Goal: Find specific page/section: Find specific page/section

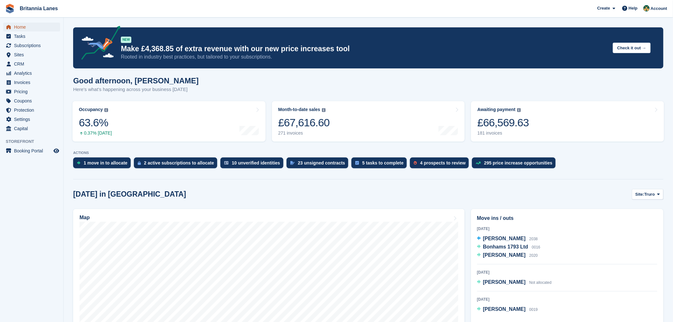
click at [19, 27] on span "Home" at bounding box center [33, 27] width 38 height 9
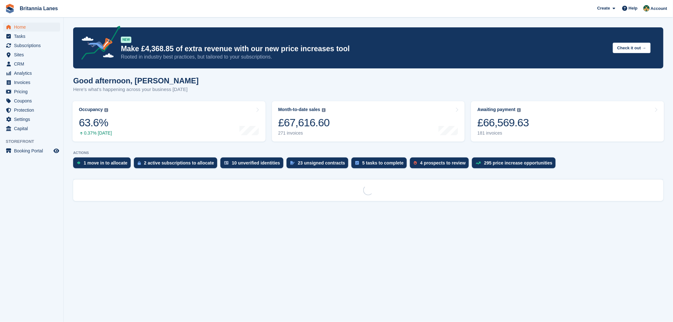
click at [155, 65] on div "NEW Make £4,368.85 of extra revenue with our new price increases tool Rooted in…" at bounding box center [368, 47] width 590 height 41
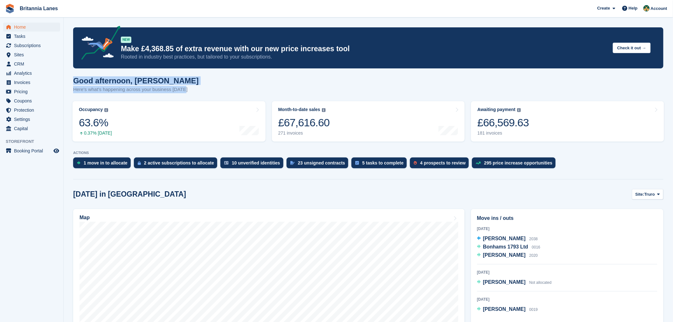
drag, startPoint x: 189, startPoint y: 93, endPoint x: 72, endPoint y: 78, distance: 118.4
drag, startPoint x: 185, startPoint y: 92, endPoint x: 68, endPoint y: 76, distance: 117.8
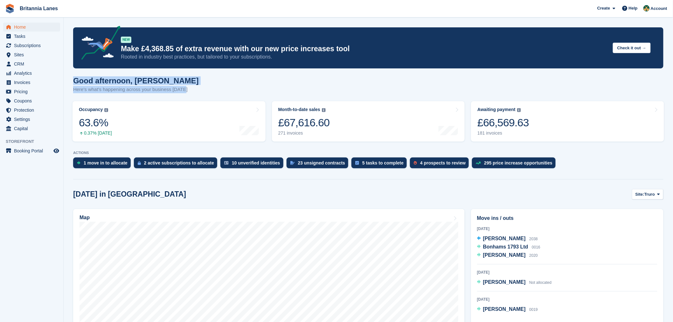
click at [170, 81] on h1 "Good afternoon, [PERSON_NAME]" at bounding box center [136, 80] width 126 height 9
drag, startPoint x: 182, startPoint y: 92, endPoint x: 72, endPoint y: 80, distance: 110.6
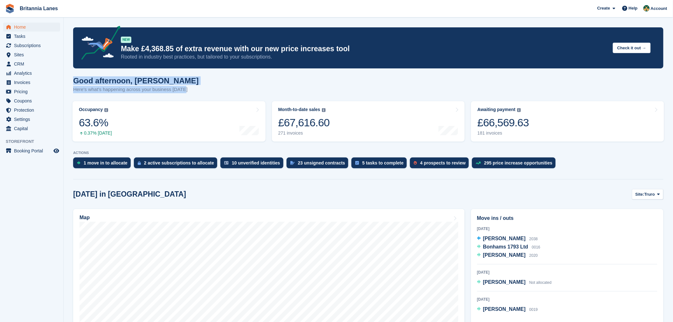
click at [196, 79] on div "Good afternoon, Nathan Here's what's happening across your business today" at bounding box center [368, 88] width 590 height 24
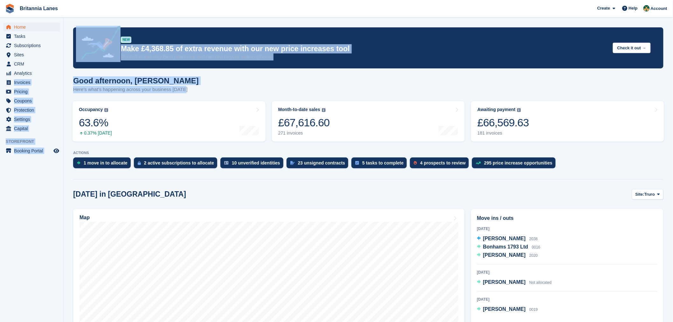
drag, startPoint x: 183, startPoint y: 89, endPoint x: 63, endPoint y: 77, distance: 121.2
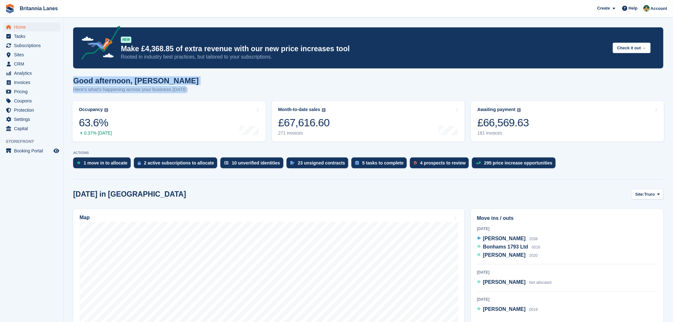
drag, startPoint x: 185, startPoint y: 89, endPoint x: 74, endPoint y: 80, distance: 111.6
click at [74, 80] on div "Good afternoon, Nathan Here's what's happening across your business today" at bounding box center [368, 88] width 590 height 24
click at [202, 92] on div "Good afternoon, Nathan Here's what's happening across your business today" at bounding box center [368, 88] width 590 height 24
drag, startPoint x: 184, startPoint y: 91, endPoint x: 75, endPoint y: 83, distance: 109.4
click at [75, 83] on div "Good afternoon, Nathan Here's what's happening across your business today" at bounding box center [368, 88] width 590 height 24
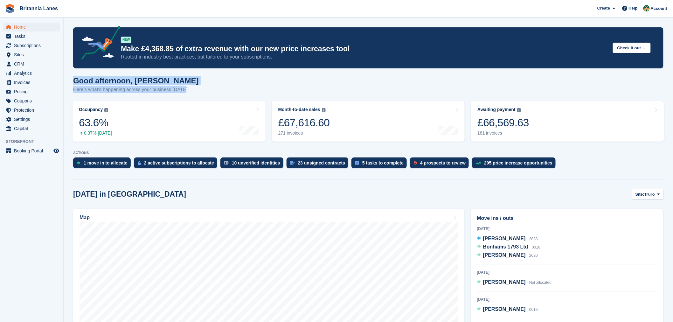
click at [183, 78] on div "Good afternoon, Nathan Here's what's happening across your business today" at bounding box center [368, 88] width 590 height 24
drag, startPoint x: 183, startPoint y: 92, endPoint x: 71, endPoint y: 83, distance: 113.0
click at [196, 77] on div "Good afternoon, Nathan Here's what's happening across your business today" at bounding box center [368, 88] width 590 height 24
drag, startPoint x: 182, startPoint y: 93, endPoint x: 77, endPoint y: 84, distance: 105.0
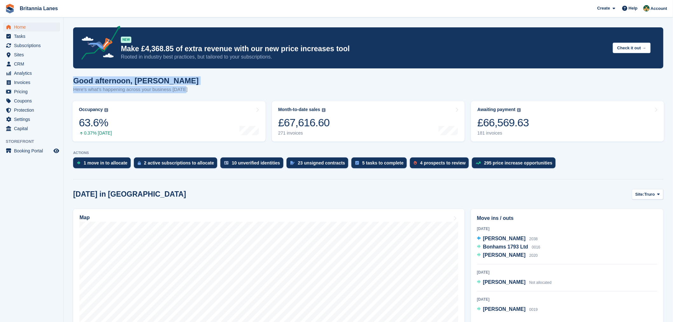
drag, startPoint x: 182, startPoint y: 90, endPoint x: 67, endPoint y: 77, distance: 116.1
click at [189, 78] on div "Good afternoon, Nathan Here's what's happening across your business today" at bounding box center [368, 88] width 590 height 24
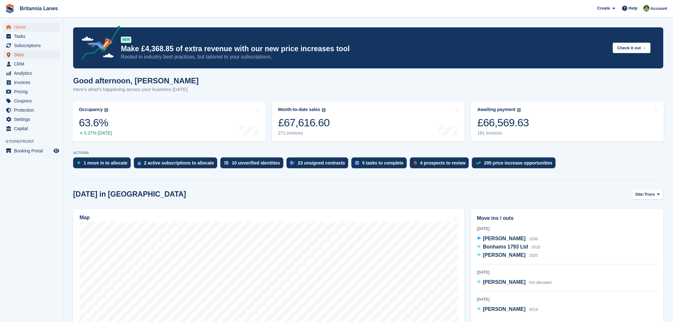
click at [33, 52] on span "Sites" at bounding box center [33, 54] width 38 height 9
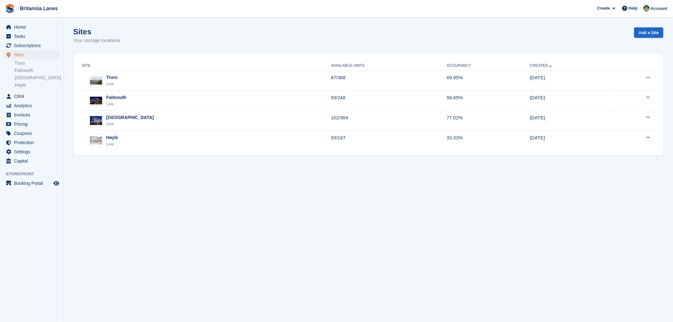
click at [134, 49] on div "Sites Your storage locations Add a Site" at bounding box center [368, 39] width 590 height 24
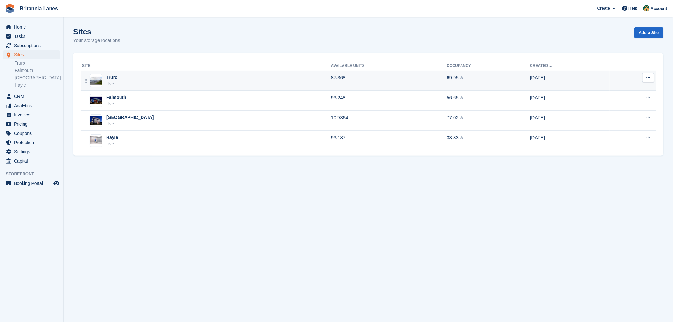
click at [131, 81] on div "Truro Live" at bounding box center [206, 80] width 249 height 13
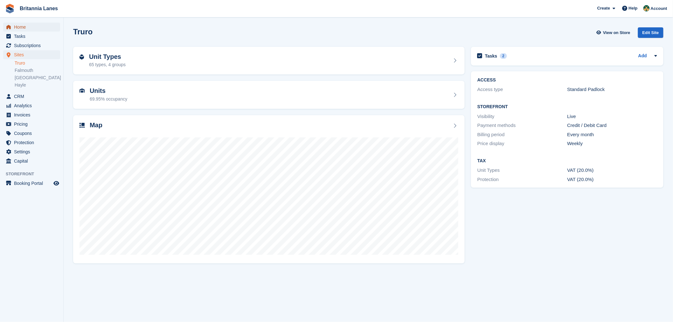
click at [32, 29] on span "Home" at bounding box center [33, 27] width 38 height 9
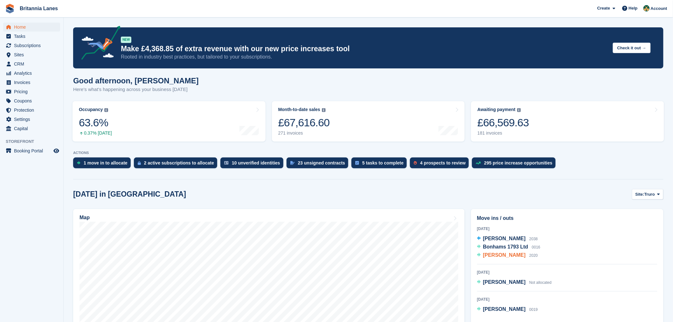
click at [497, 258] on div "Paul Bradford 2020" at bounding box center [510, 255] width 55 height 8
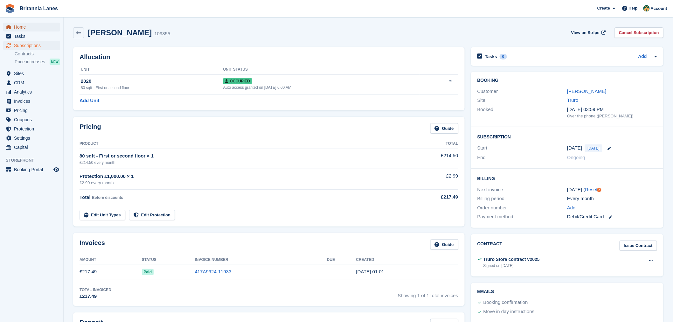
click at [19, 24] on span "Home" at bounding box center [33, 27] width 38 height 9
